Goal: Use online tool/utility: Utilize a website feature to perform a specific function

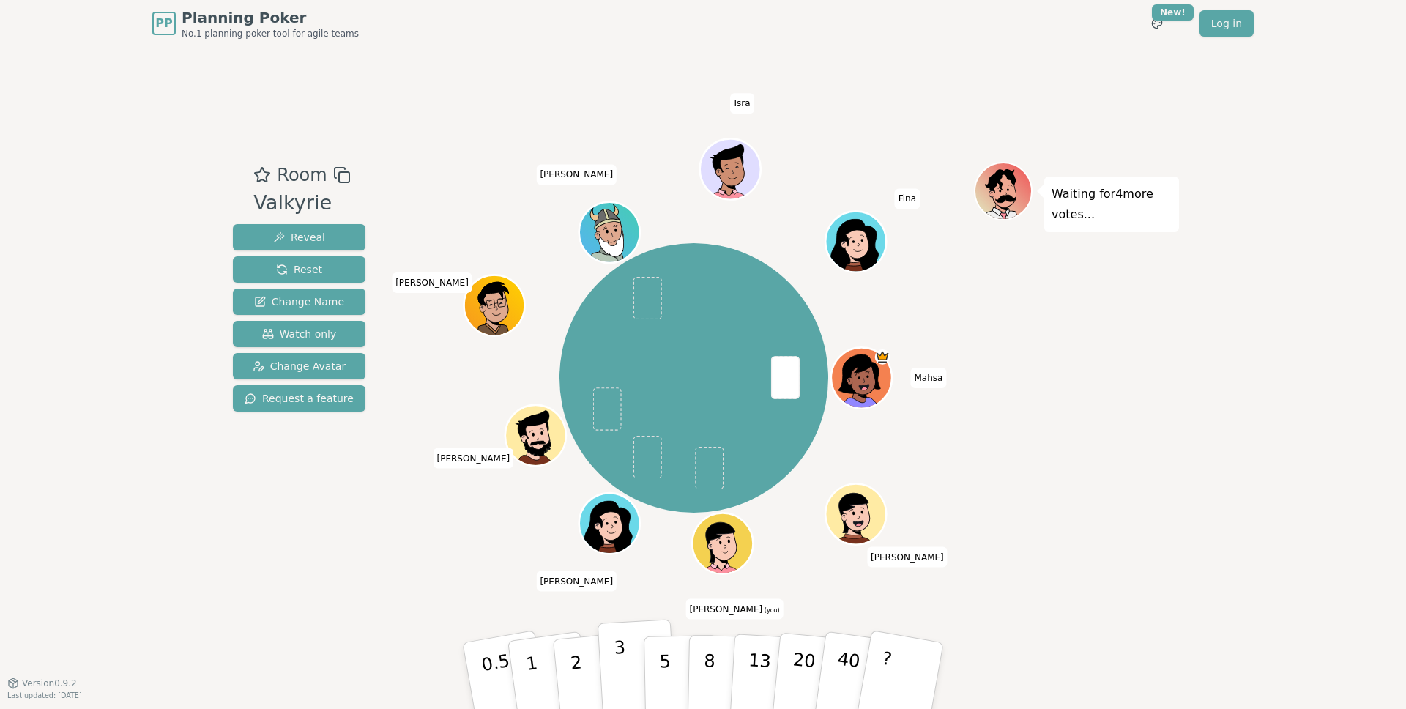
click at [628, 674] on button "3" at bounding box center [638, 676] width 80 height 114
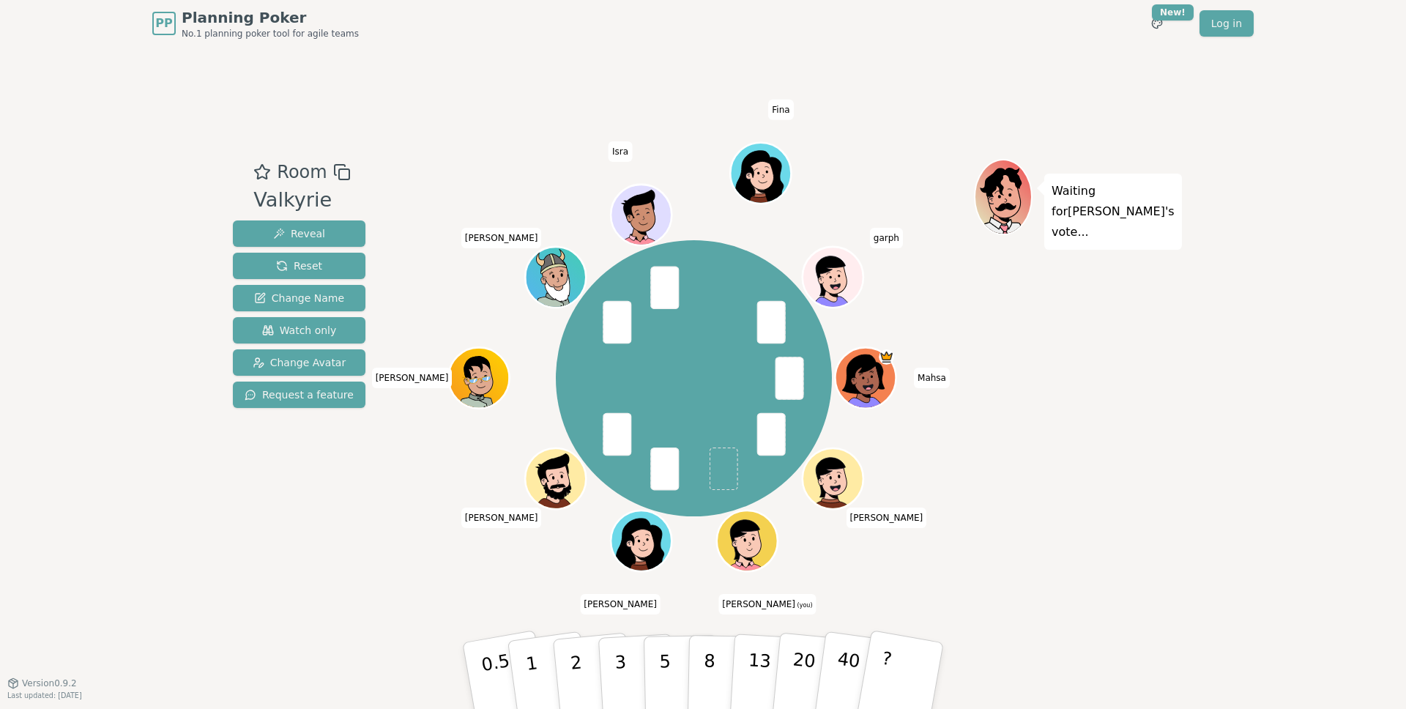
click at [1202, 483] on div "PP Planning Poker No.1 planning poker tool for agile teams Toggle theme New! Lo…" at bounding box center [703, 354] width 1406 height 709
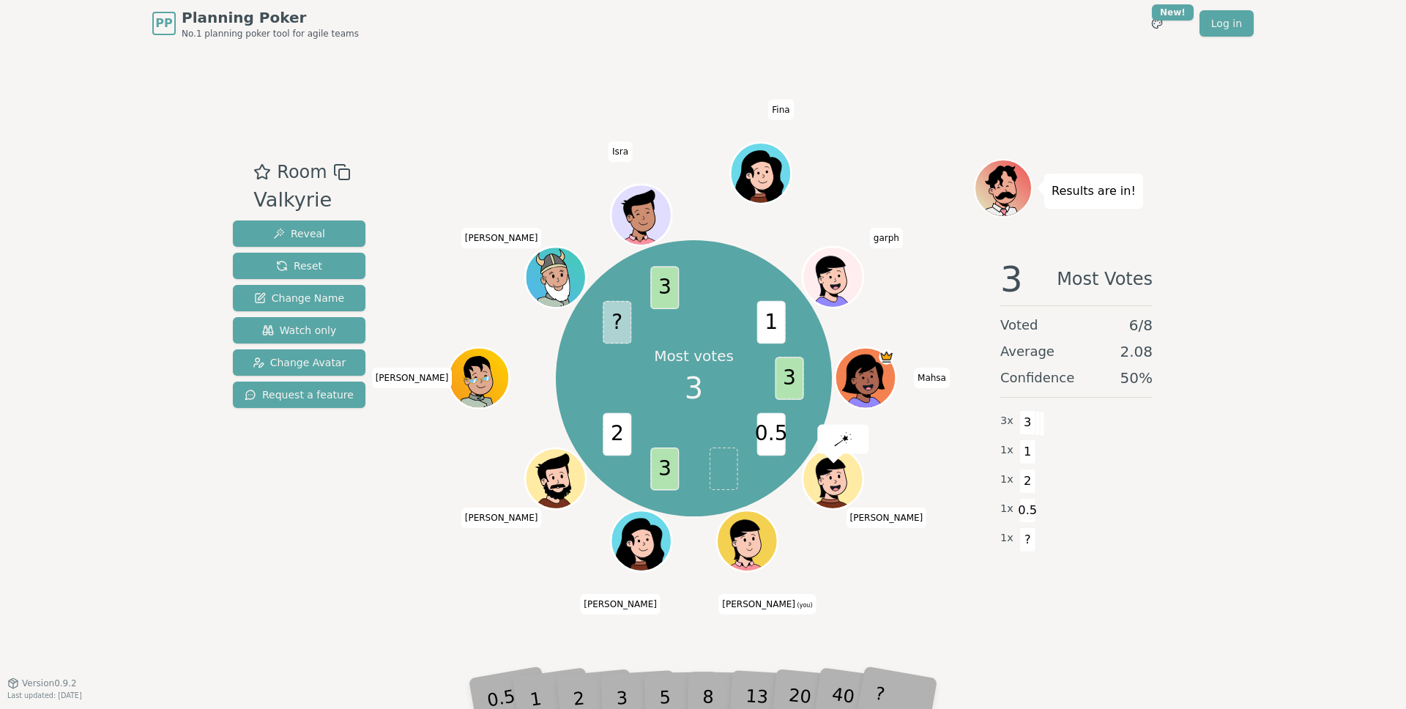
click at [896, 688] on div "?" at bounding box center [901, 676] width 52 height 58
click at [880, 691] on div "?" at bounding box center [901, 676] width 52 height 58
click at [889, 688] on div "?" at bounding box center [901, 676] width 52 height 58
click at [1146, 587] on div "Room Valkyrie Reveal Reset Change Name Watch only Change Avatar Request a featu…" at bounding box center [703, 365] width 952 height 636
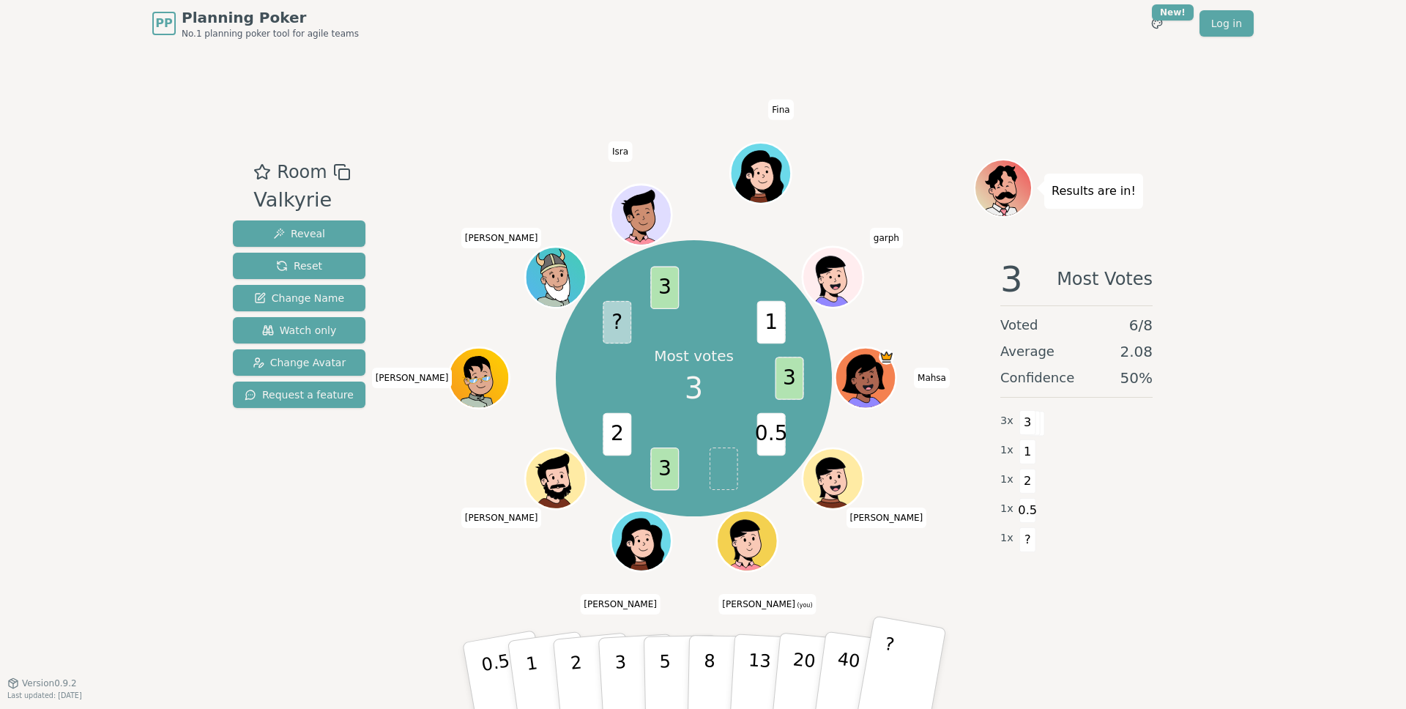
click at [908, 672] on button "?" at bounding box center [902, 675] width 92 height 121
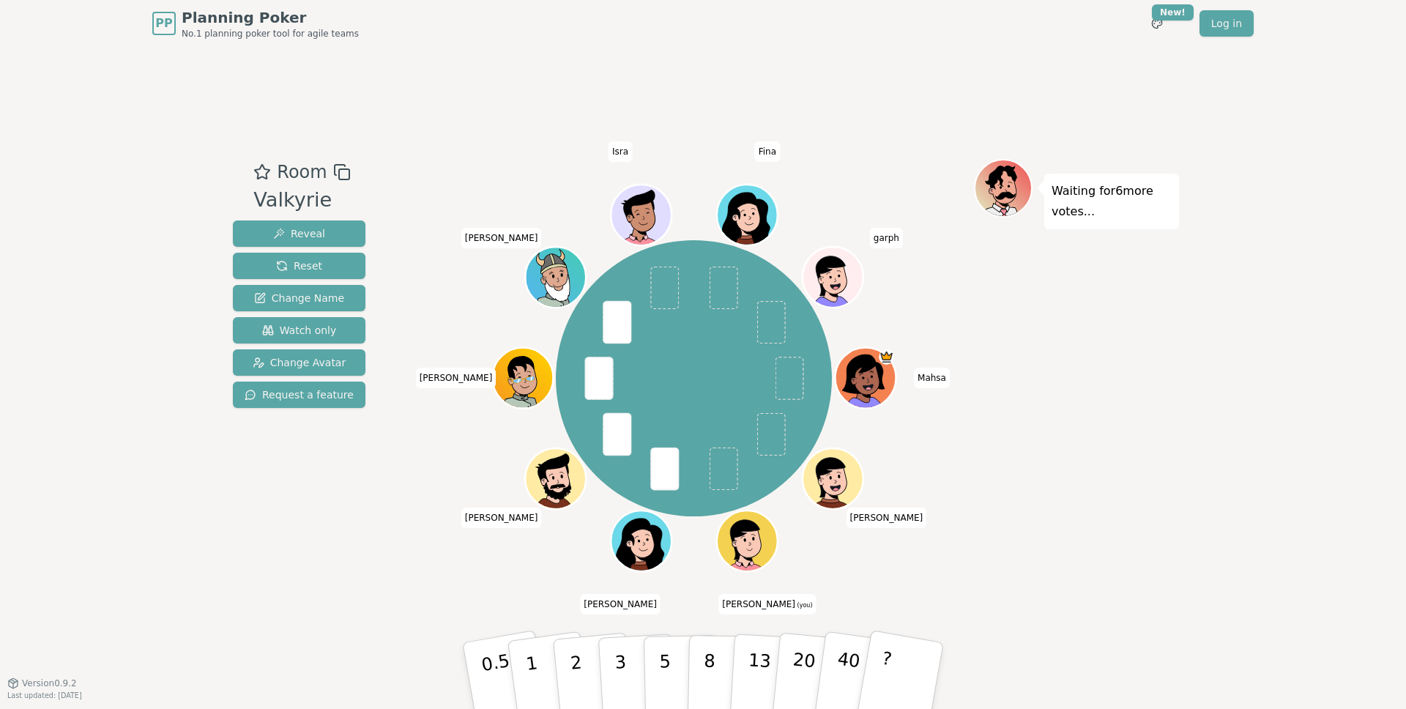
click at [1039, 620] on div "Room Valkyrie Reveal Reset Change Name Watch only Change Avatar Request a featu…" at bounding box center [703, 365] width 952 height 636
click at [891, 661] on button "?" at bounding box center [902, 675] width 92 height 121
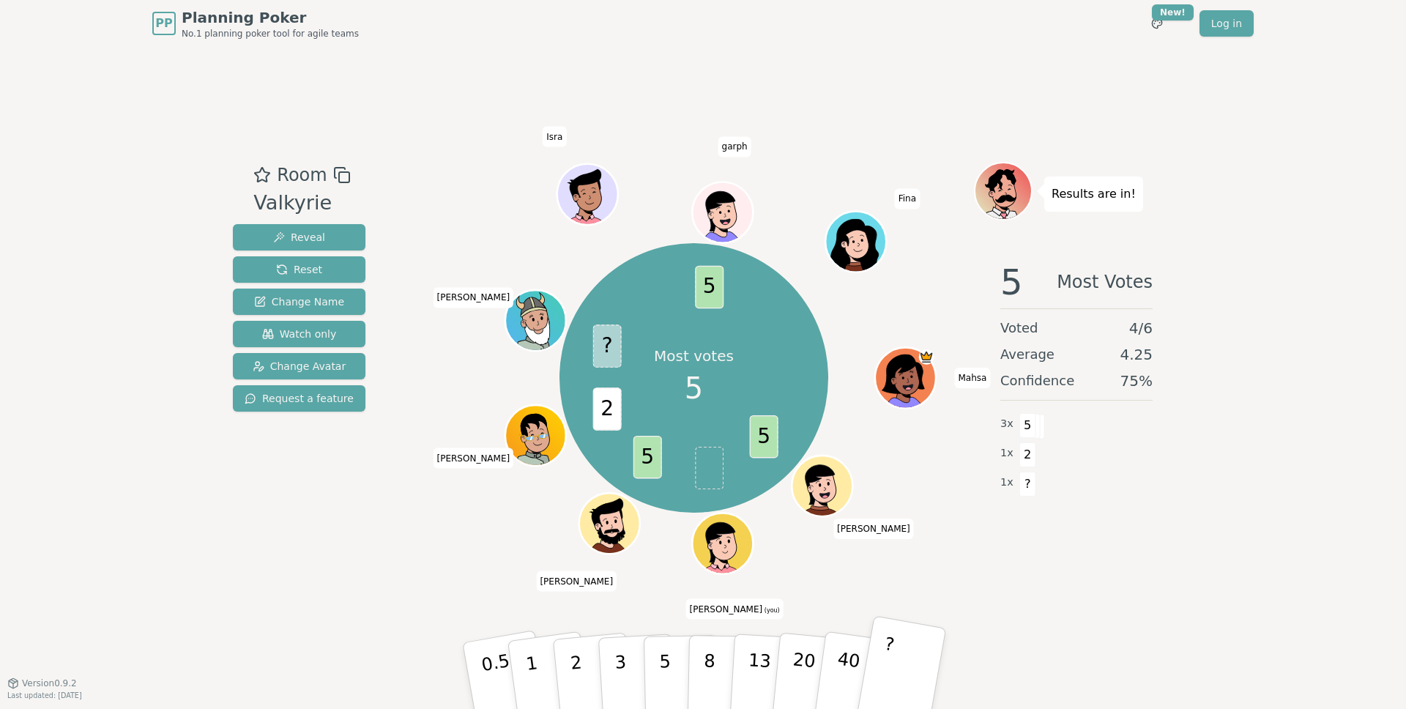
click at [896, 657] on button "?" at bounding box center [902, 675] width 92 height 121
